Goal: Task Accomplishment & Management: Manage account settings

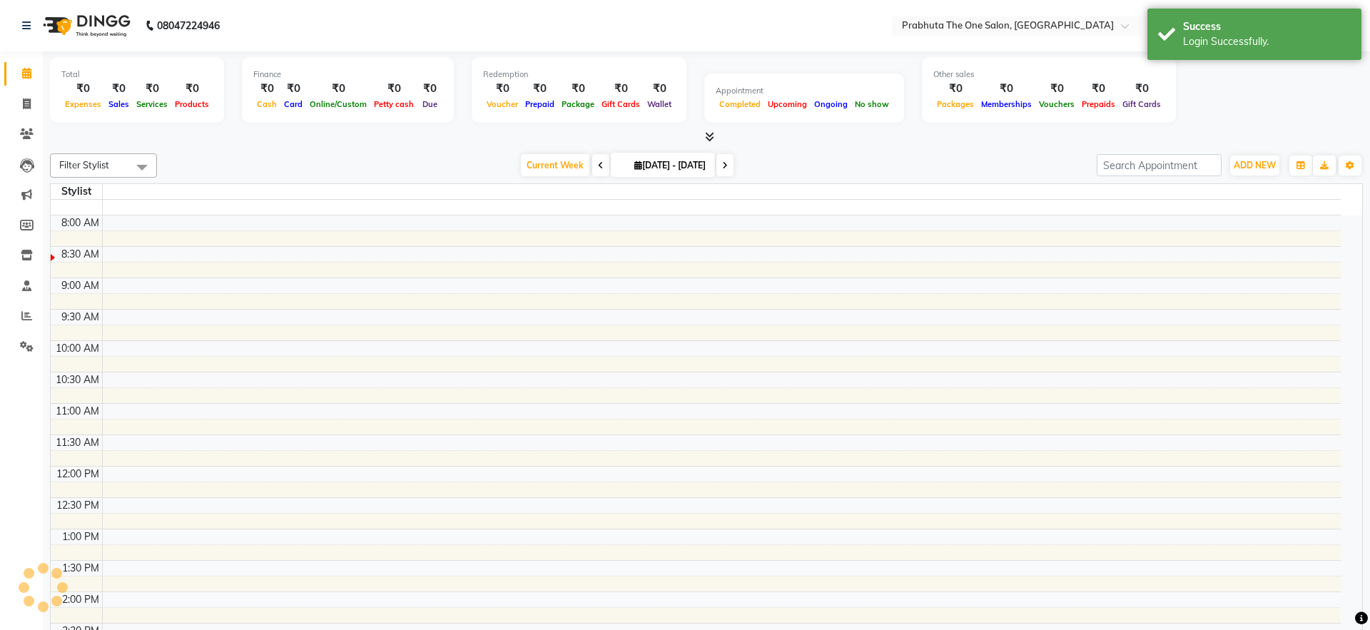
select select "en"
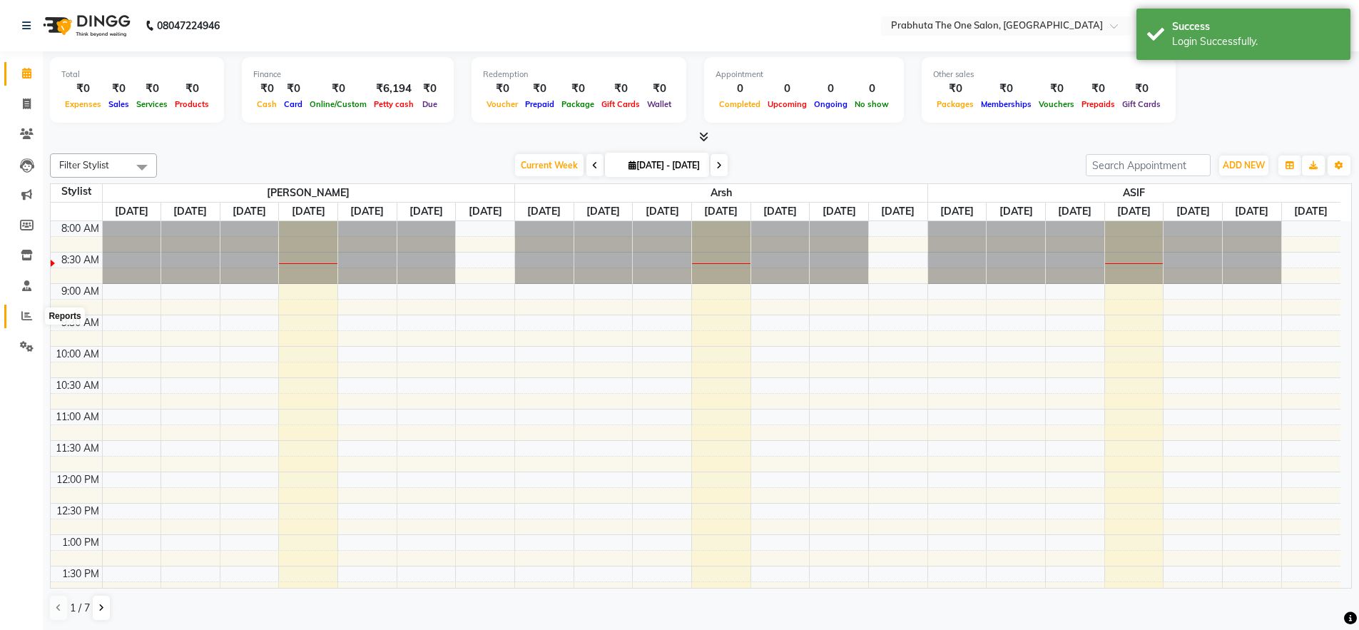
click at [33, 318] on span at bounding box center [26, 316] width 25 height 16
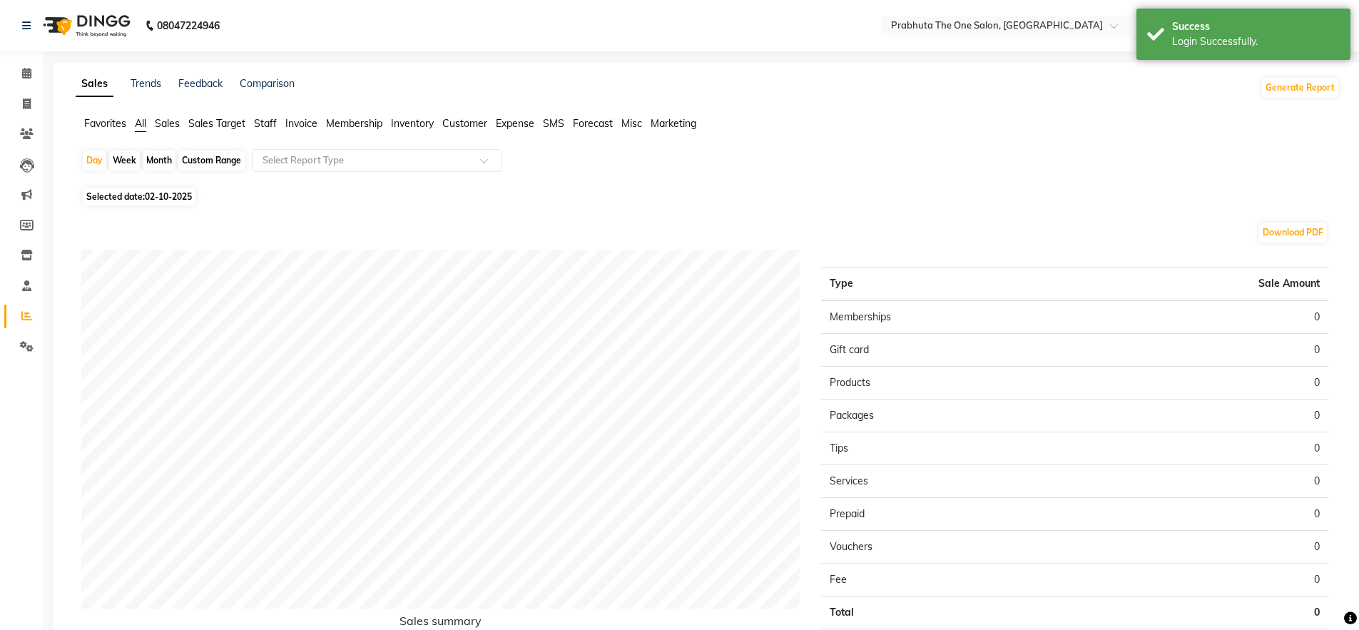
click at [171, 192] on span "02-10-2025" at bounding box center [168, 196] width 47 height 11
select select "10"
select select "2025"
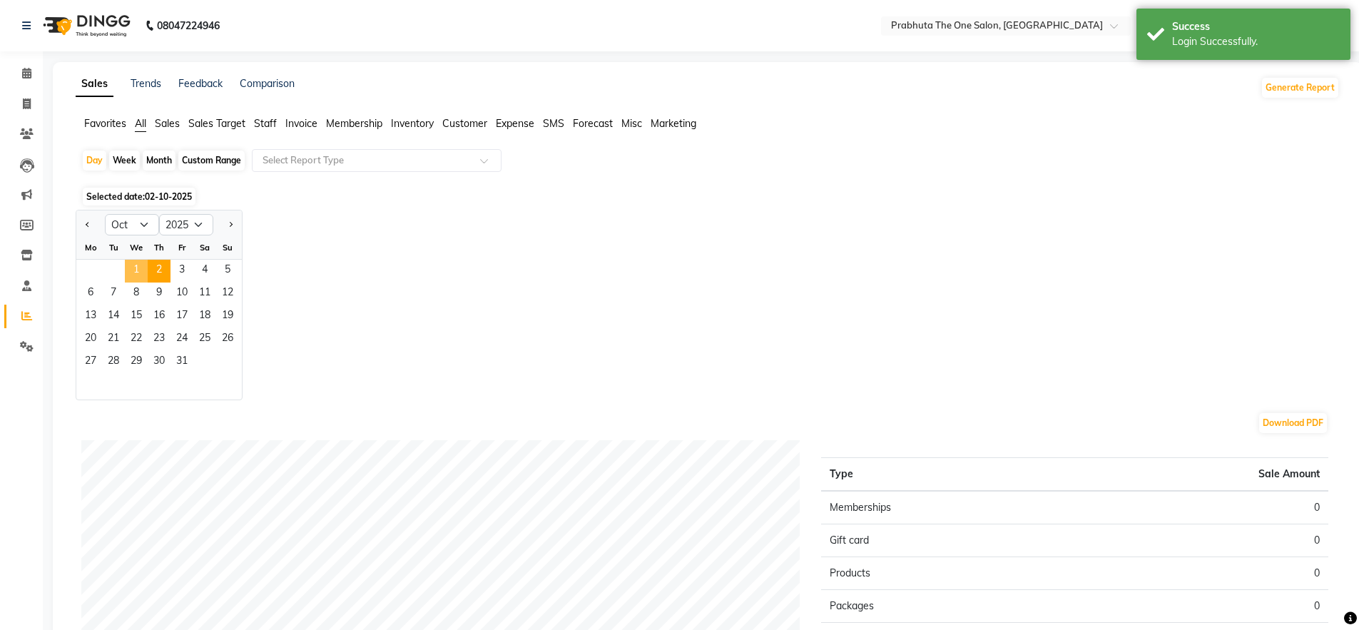
click at [133, 265] on span "1" at bounding box center [136, 271] width 23 height 23
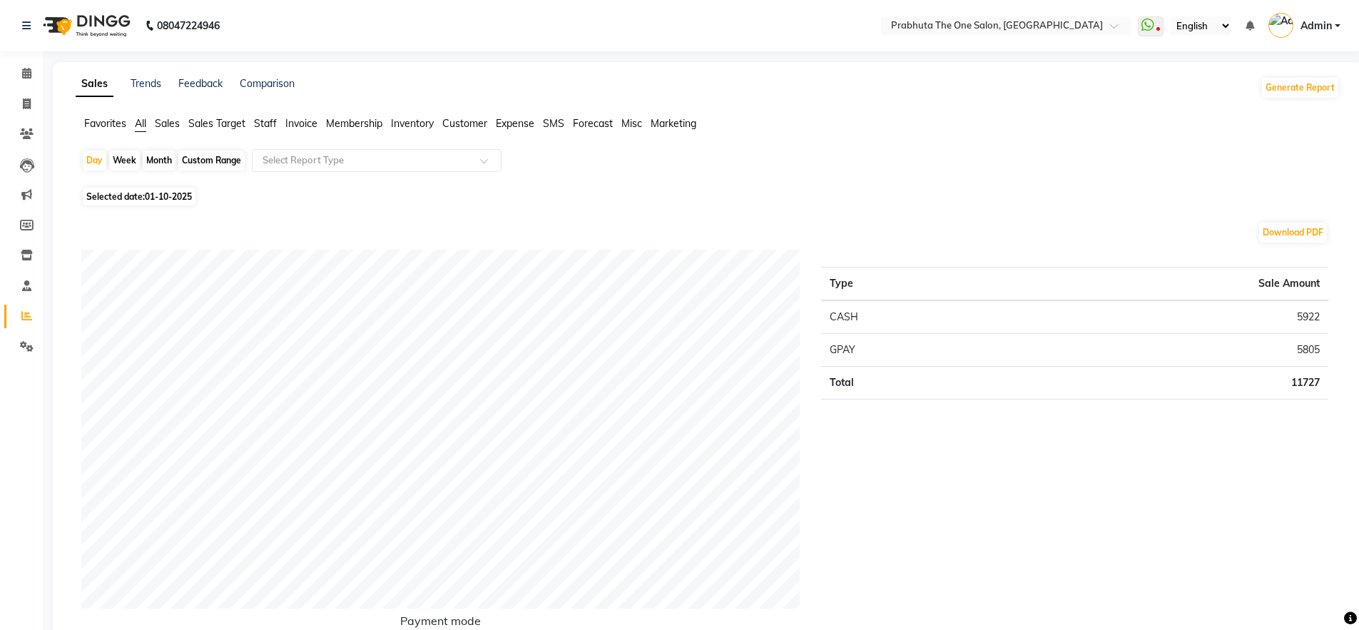
click at [1330, 27] on span "Admin" at bounding box center [1316, 26] width 31 height 15
click at [1262, 108] on link "Sign out" at bounding box center [1267, 102] width 131 height 22
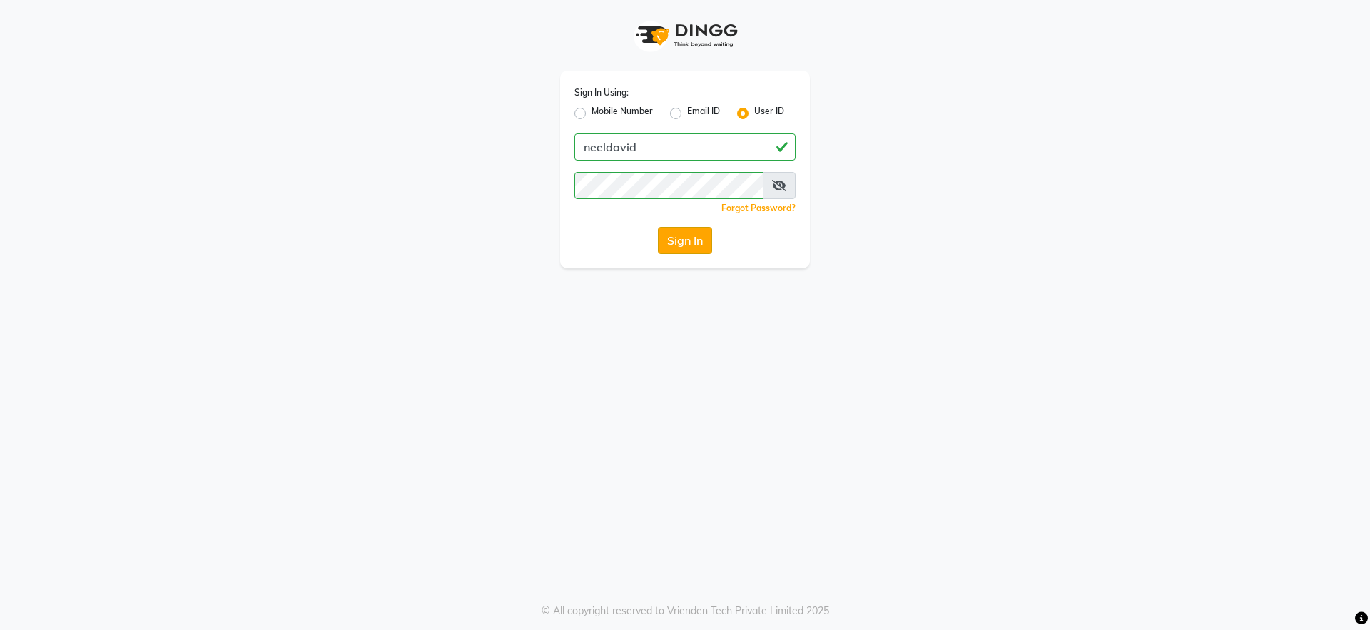
click at [679, 235] on button "Sign In" at bounding box center [685, 240] width 54 height 27
